Goal: Navigation & Orientation: Understand site structure

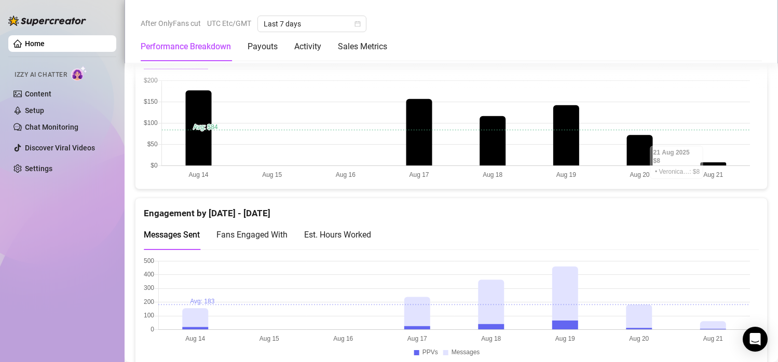
scroll to position [674, 0]
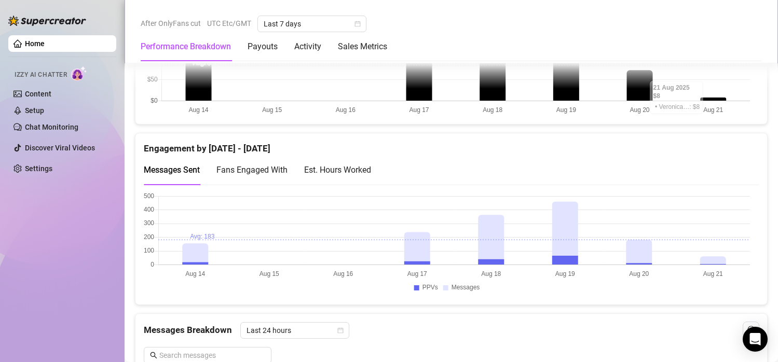
click at [291, 168] on div "Messages Sent Fans Engaged With Est. Hours Worked" at bounding box center [257, 170] width 227 height 30
click at [244, 158] on div "Fans Engaged With" at bounding box center [252, 170] width 71 height 30
click at [241, 171] on span "Fans Engaged With" at bounding box center [252, 170] width 71 height 10
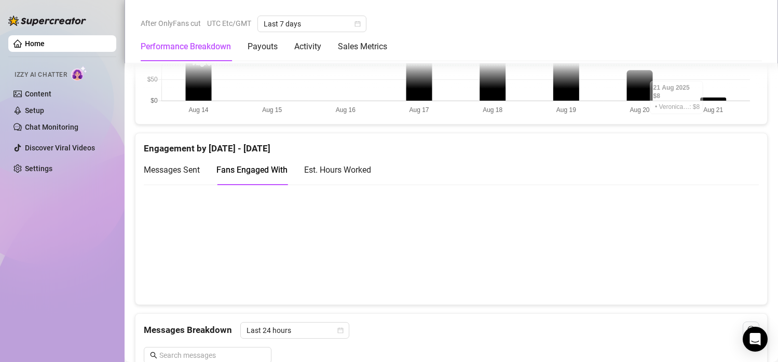
click at [334, 174] on div "Est. Hours Worked" at bounding box center [337, 170] width 67 height 13
click at [155, 180] on div "Messages Sent" at bounding box center [172, 170] width 56 height 30
